Goal: Task Accomplishment & Management: Manage account settings

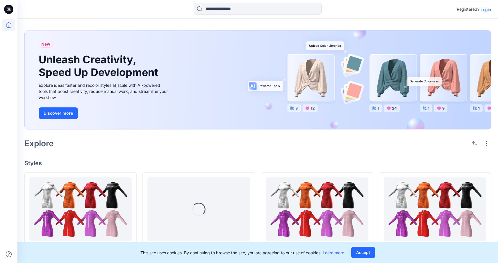
click at [489, 9] on p "Login" at bounding box center [485, 9] width 10 height 6
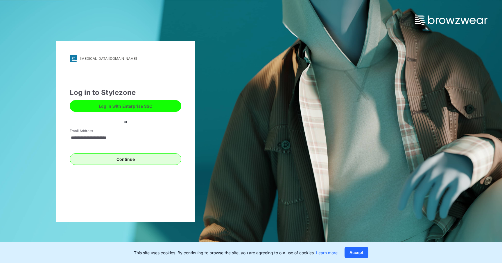
type input "**********"
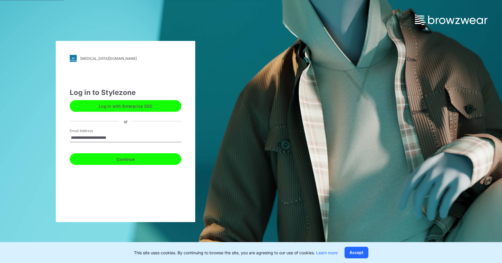
click at [138, 155] on button "Continue" at bounding box center [126, 159] width 112 height 12
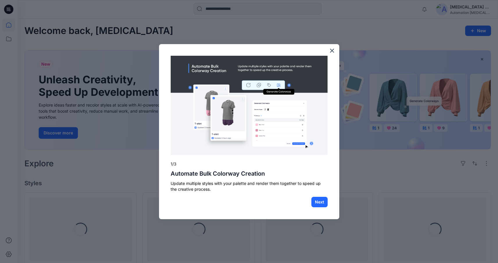
click at [466, 5] on div at bounding box center [249, 131] width 498 height 263
